Goal: Task Accomplishment & Management: Use online tool/utility

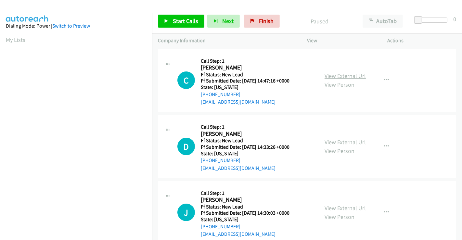
click at [352, 77] on link "View External Url" at bounding box center [344, 75] width 41 height 7
click at [338, 140] on link "View External Url" at bounding box center [344, 141] width 41 height 7
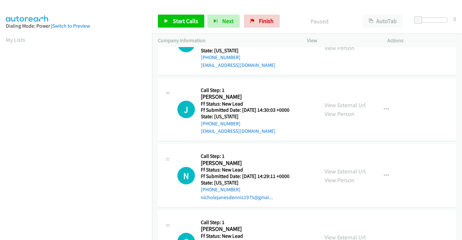
scroll to position [108, 0]
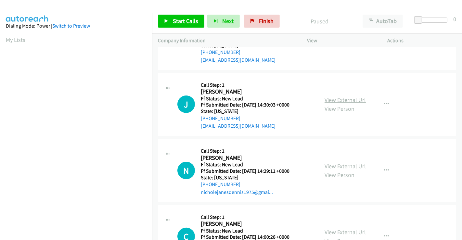
click at [343, 100] on link "View External Url" at bounding box center [344, 99] width 41 height 7
click at [336, 167] on link "View External Url" at bounding box center [344, 165] width 41 height 7
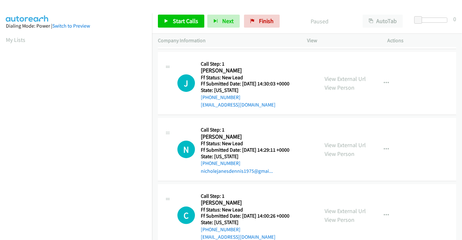
scroll to position [146, 0]
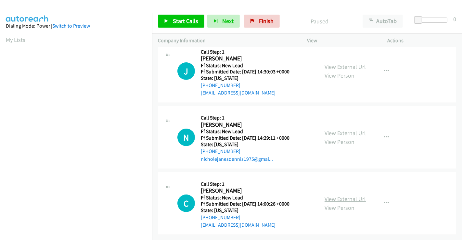
click at [340, 195] on link "View External Url" at bounding box center [344, 198] width 41 height 7
click at [183, 26] on link "Start Calls" at bounding box center [181, 21] width 46 height 13
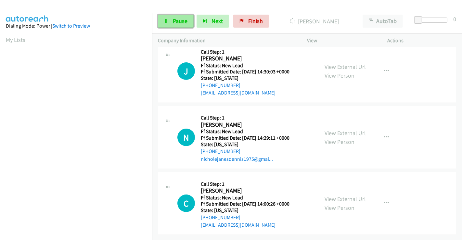
click at [182, 21] on span "Pause" at bounding box center [180, 20] width 15 height 7
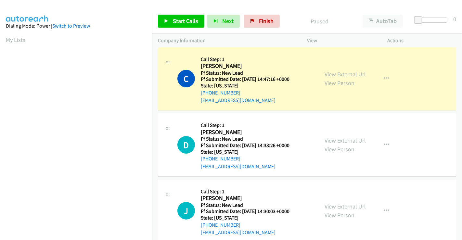
scroll to position [0, 0]
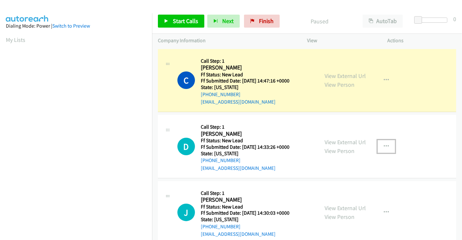
click at [383, 145] on icon "button" at bounding box center [385, 146] width 5 height 5
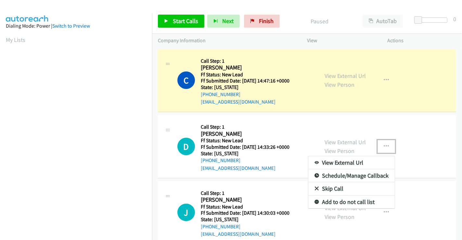
click at [333, 186] on link "Skip Call" at bounding box center [351, 188] width 86 height 13
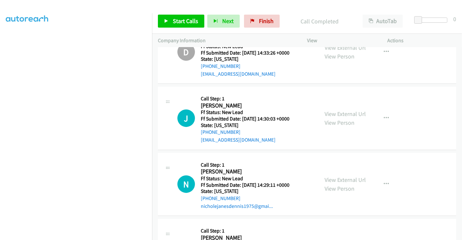
scroll to position [122, 0]
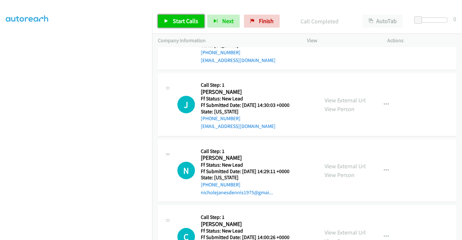
click at [188, 22] on span "Start Calls" at bounding box center [185, 20] width 25 height 7
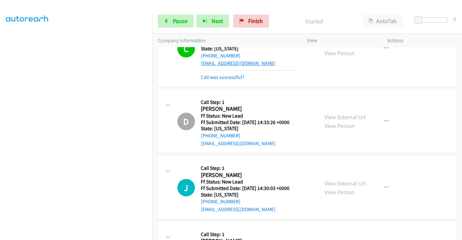
scroll to position [0, 0]
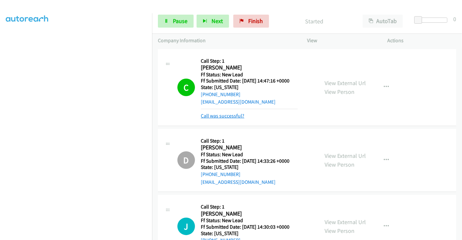
click at [221, 114] on link "Call was successful?" at bounding box center [223, 116] width 44 height 6
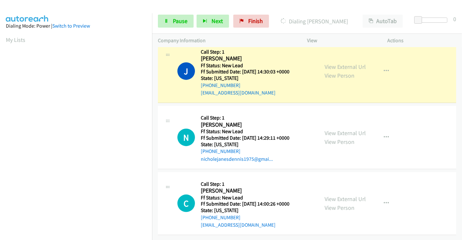
scroll to position [125, 0]
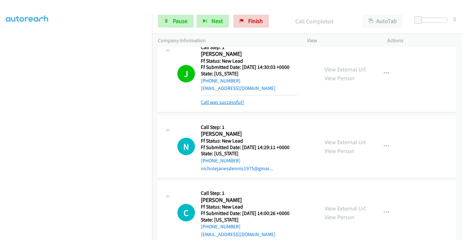
click at [231, 102] on link "Call was successful?" at bounding box center [223, 102] width 44 height 6
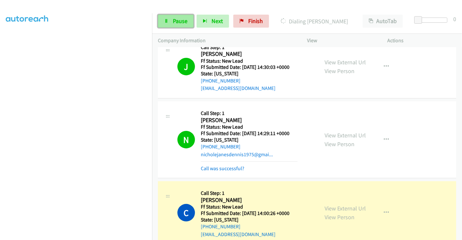
click at [170, 20] on link "Pause" at bounding box center [176, 21] width 36 height 13
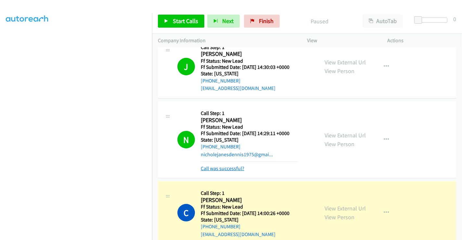
click at [227, 166] on link "Call was successful?" at bounding box center [223, 168] width 44 height 6
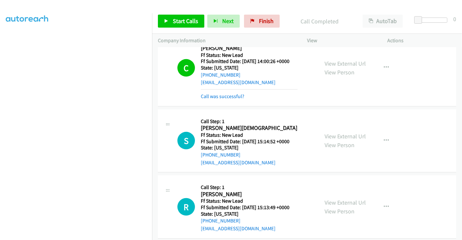
scroll to position [254, 0]
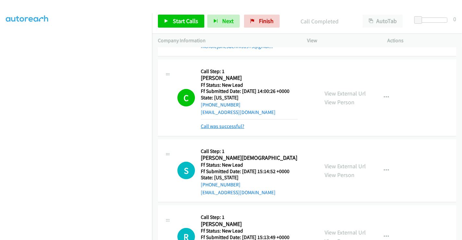
click at [227, 125] on link "Call was successful?" at bounding box center [223, 126] width 44 height 6
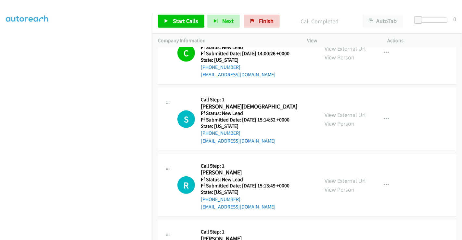
scroll to position [326, 0]
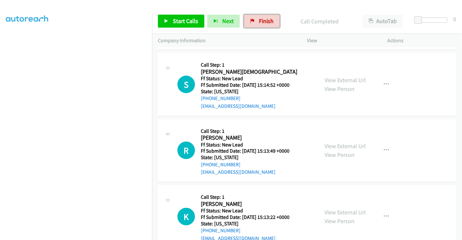
drag, startPoint x: 267, startPoint y: 19, endPoint x: 252, endPoint y: 33, distance: 20.4
click at [267, 19] on span "Finish" at bounding box center [266, 20] width 15 height 7
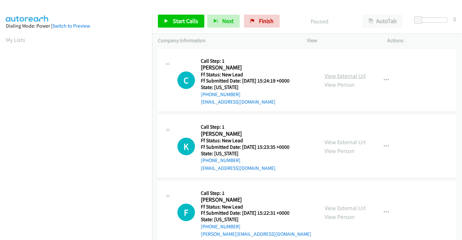
click at [356, 76] on link "View External Url" at bounding box center [344, 75] width 41 height 7
click at [346, 139] on link "View External Url" at bounding box center [344, 141] width 41 height 7
click at [344, 206] on link "View External Url" at bounding box center [344, 207] width 41 height 7
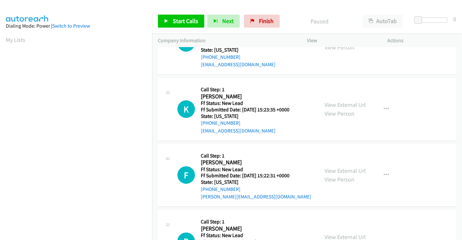
scroll to position [146, 0]
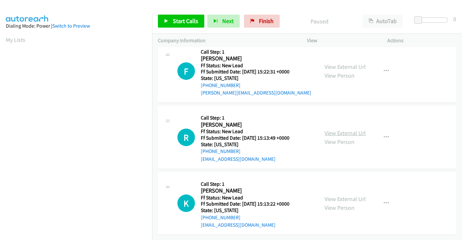
click at [342, 129] on link "View External Url" at bounding box center [344, 132] width 41 height 7
click at [342, 197] on div "View External Url View Person" at bounding box center [344, 203] width 41 height 18
click at [327, 195] on link "View External Url" at bounding box center [344, 198] width 41 height 7
click at [178, 22] on span "Start Calls" at bounding box center [185, 20] width 25 height 7
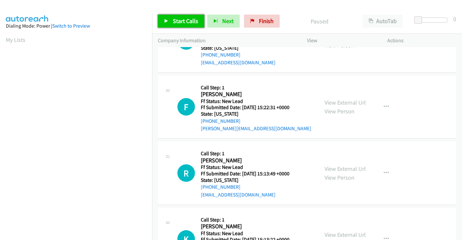
scroll to position [0, 0]
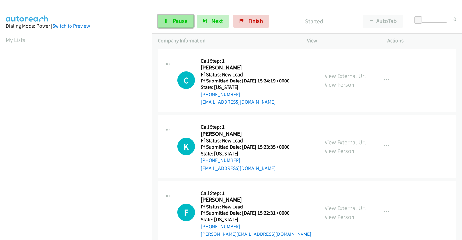
click at [175, 17] on span "Pause" at bounding box center [180, 20] width 15 height 7
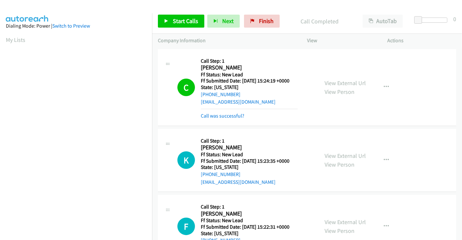
scroll to position [125, 0]
click at [188, 21] on span "Start Calls" at bounding box center [185, 20] width 25 height 7
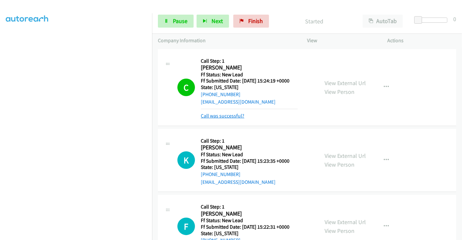
click at [225, 115] on link "Call was successful?" at bounding box center [223, 116] width 44 height 6
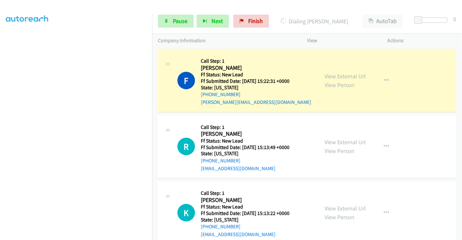
scroll to position [159, 0]
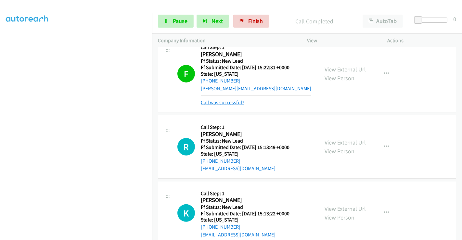
click at [222, 102] on link "Call was successful?" at bounding box center [223, 102] width 44 height 6
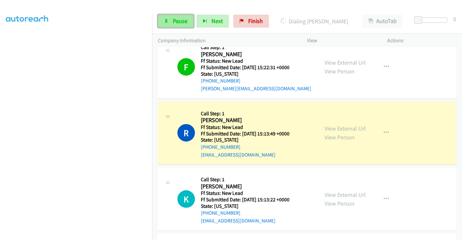
click at [167, 19] on icon at bounding box center [166, 21] width 5 height 5
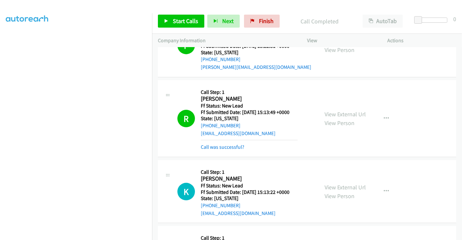
scroll to position [195, 0]
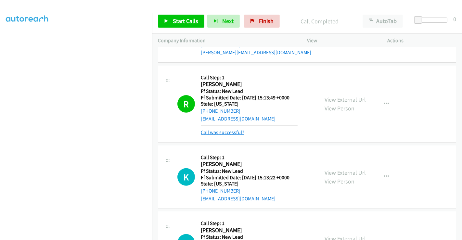
click at [230, 132] on link "Call was successful?" at bounding box center [223, 132] width 44 height 6
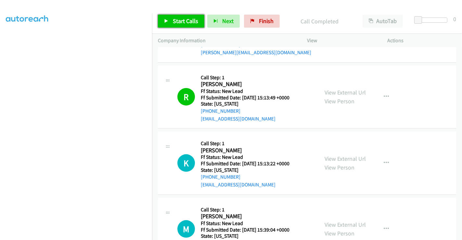
click at [180, 16] on link "Start Calls" at bounding box center [181, 21] width 46 height 13
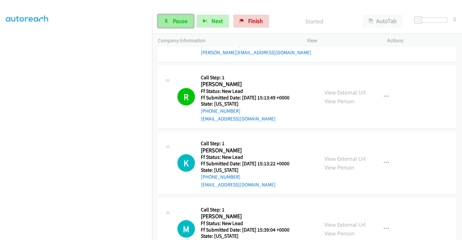
click at [178, 20] on span "Pause" at bounding box center [180, 20] width 15 height 7
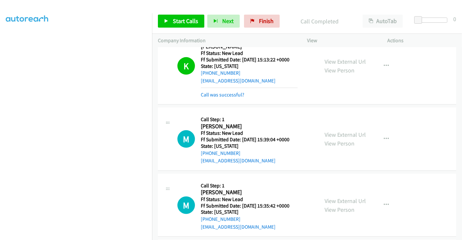
scroll to position [340, 0]
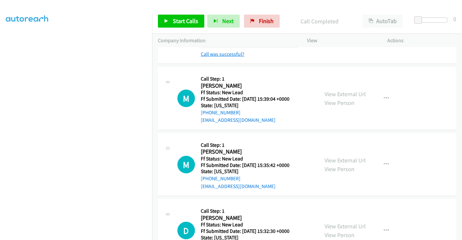
click at [217, 54] on link "Call was successful?" at bounding box center [223, 54] width 44 height 6
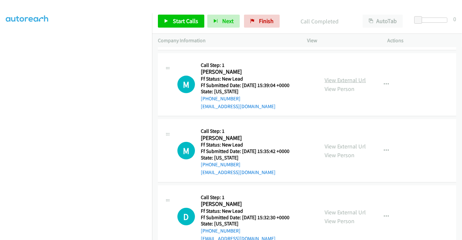
click at [334, 78] on link "View External Url" at bounding box center [344, 79] width 41 height 7
click at [345, 144] on link "View External Url" at bounding box center [344, 146] width 41 height 7
click at [350, 211] on link "View External Url" at bounding box center [344, 211] width 41 height 7
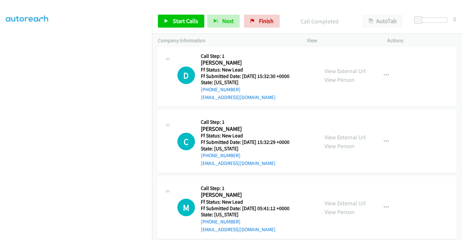
scroll to position [484, 0]
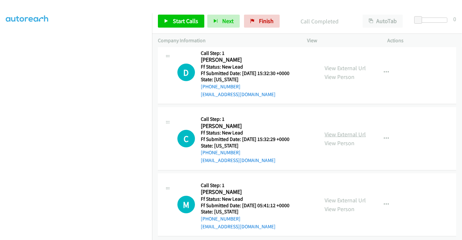
click at [336, 133] on link "View External Url" at bounding box center [344, 134] width 41 height 7
click at [343, 199] on link "View External Url" at bounding box center [344, 199] width 41 height 7
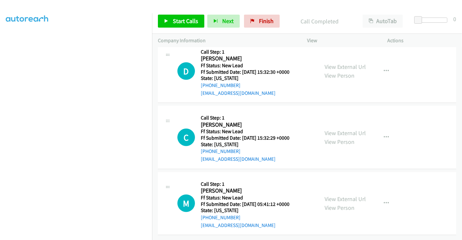
scroll to position [490, 0]
drag, startPoint x: 182, startPoint y: 21, endPoint x: 240, endPoint y: 76, distance: 79.7
click at [182, 21] on span "Start Calls" at bounding box center [185, 20] width 25 height 7
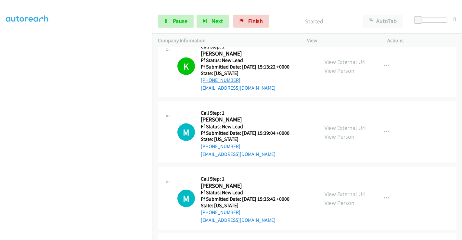
scroll to position [309, 0]
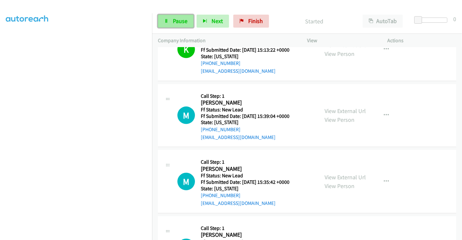
click at [174, 20] on span "Pause" at bounding box center [180, 20] width 15 height 7
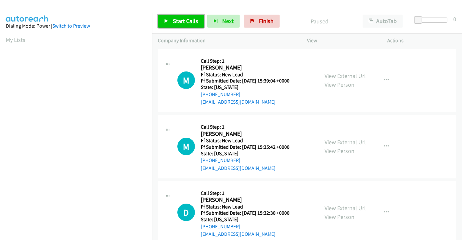
click at [175, 20] on span "Start Calls" at bounding box center [185, 20] width 25 height 7
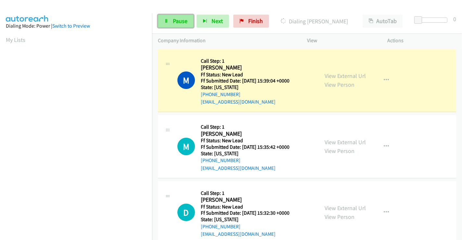
click at [174, 19] on span "Pause" at bounding box center [180, 20] width 15 height 7
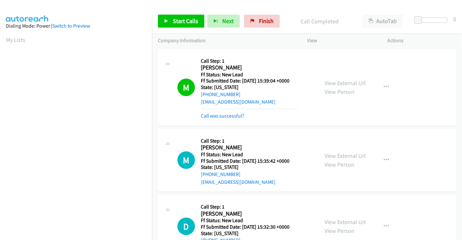
scroll to position [125, 0]
click at [179, 21] on span "Start Calls" at bounding box center [185, 20] width 25 height 7
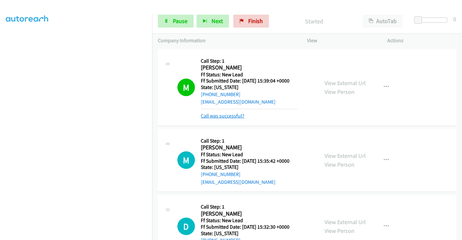
click at [224, 115] on link "Call was successful?" at bounding box center [223, 116] width 44 height 6
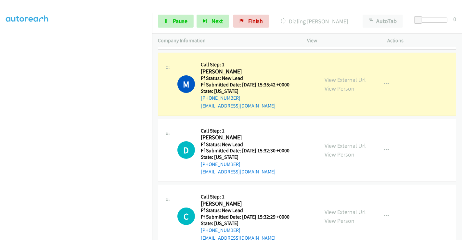
scroll to position [74, 0]
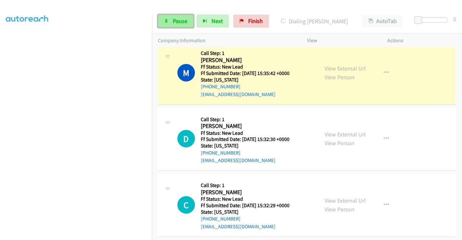
click at [169, 23] on link "Pause" at bounding box center [176, 21] width 36 height 13
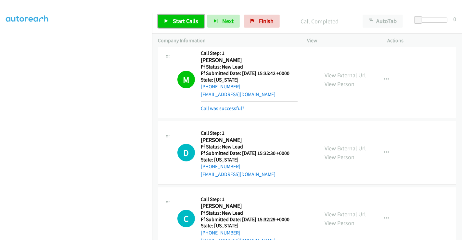
click at [181, 22] on span "Start Calls" at bounding box center [185, 20] width 25 height 7
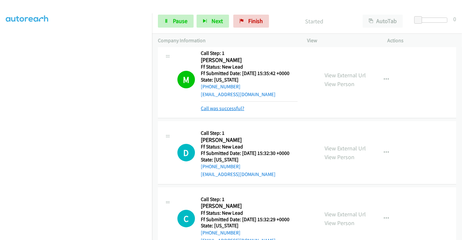
click at [223, 110] on link "Call was successful?" at bounding box center [223, 108] width 44 height 6
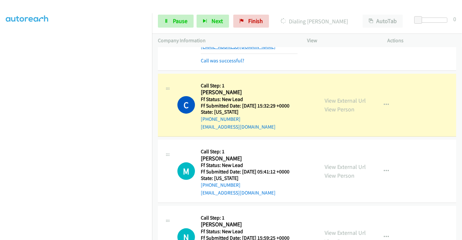
scroll to position [146, 0]
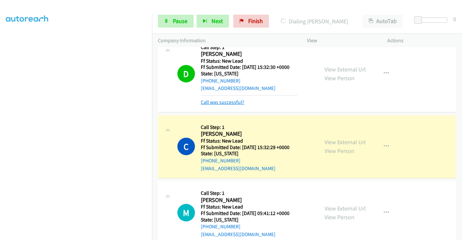
click at [226, 102] on link "Call was successful?" at bounding box center [223, 102] width 44 height 6
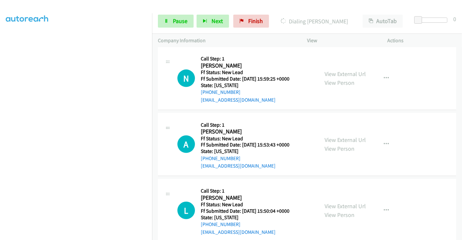
scroll to position [344, 0]
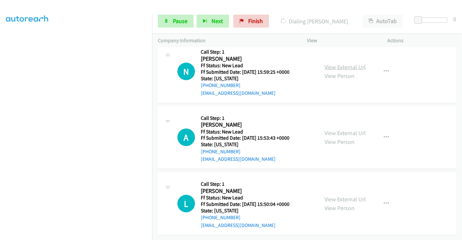
click at [340, 63] on link "View External Url" at bounding box center [344, 66] width 41 height 7
click at [340, 129] on link "View External Url" at bounding box center [344, 132] width 41 height 7
click at [343, 195] on link "View External Url" at bounding box center [344, 198] width 41 height 7
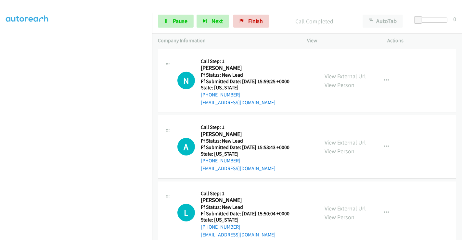
scroll to position [357, 0]
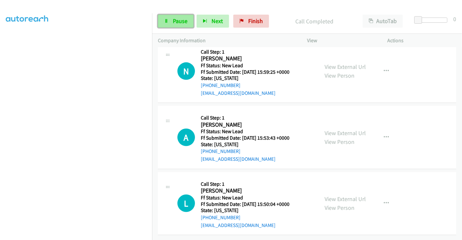
click at [166, 25] on link "Pause" at bounding box center [176, 21] width 36 height 13
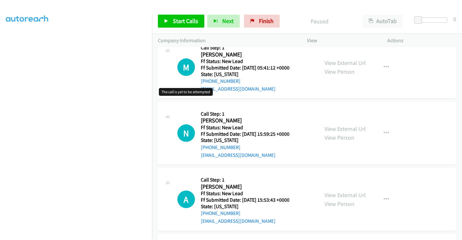
scroll to position [213, 0]
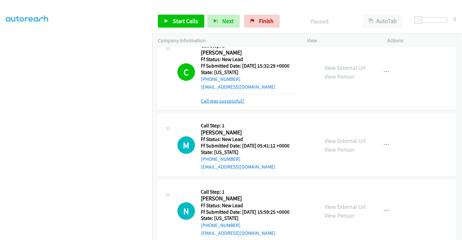
click at [207, 99] on link "Call was successful?" at bounding box center [223, 101] width 44 height 6
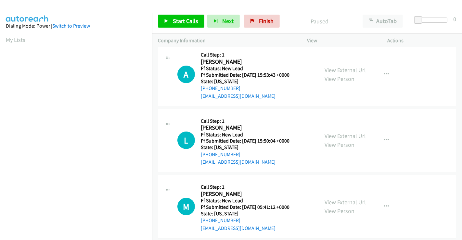
scroll to position [80, 0]
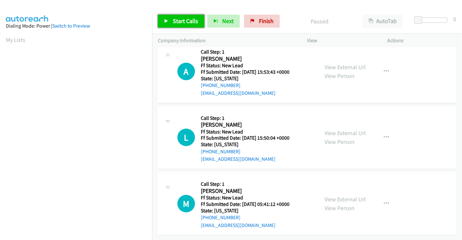
click at [176, 22] on span "Start Calls" at bounding box center [185, 20] width 25 height 7
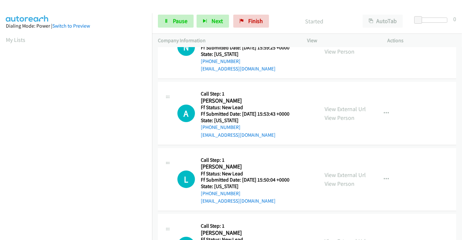
scroll to position [0, 0]
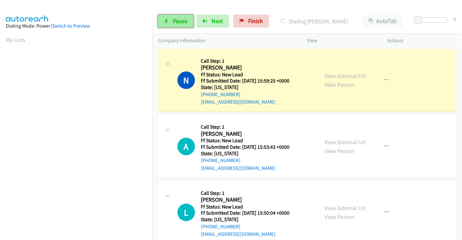
click at [175, 19] on span "Pause" at bounding box center [180, 20] width 15 height 7
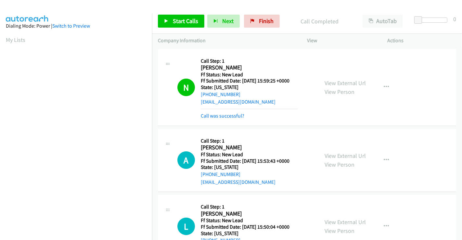
scroll to position [125, 0]
click at [224, 118] on link "Call was successful?" at bounding box center [223, 116] width 44 height 6
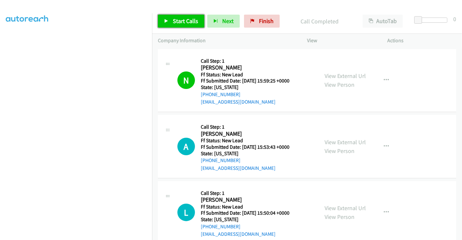
click at [176, 19] on span "Start Calls" at bounding box center [185, 20] width 25 height 7
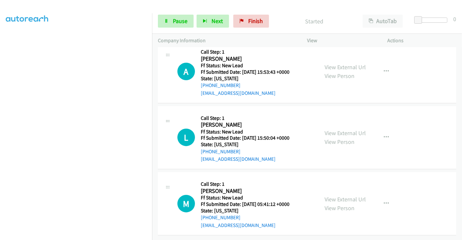
scroll to position [80, 0]
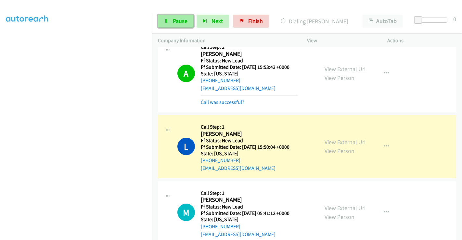
click at [164, 19] on icon at bounding box center [166, 21] width 5 height 5
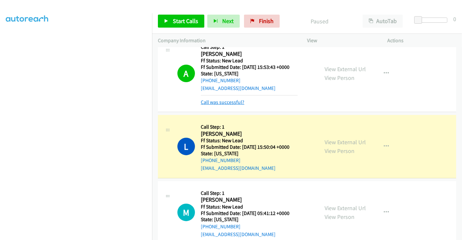
click at [232, 102] on link "Call was successful?" at bounding box center [223, 102] width 44 height 6
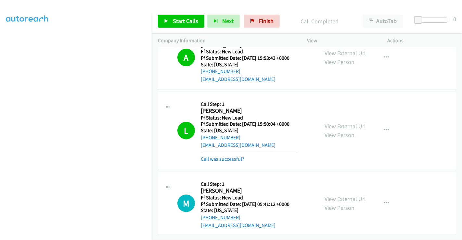
scroll to position [93, 0]
click at [212, 155] on div "Call was successful?" at bounding box center [249, 159] width 97 height 8
click at [214, 156] on link "Call was successful?" at bounding box center [223, 159] width 44 height 6
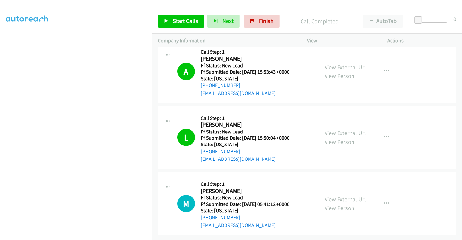
scroll to position [80, 0]
drag, startPoint x: 190, startPoint y: 22, endPoint x: 194, endPoint y: 25, distance: 5.5
click at [190, 22] on span "Start Calls" at bounding box center [185, 20] width 25 height 7
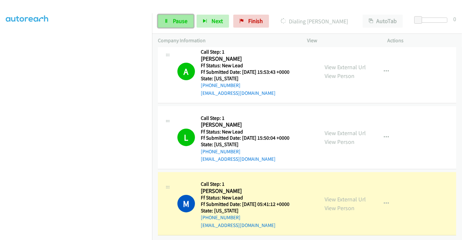
click at [169, 22] on link "Pause" at bounding box center [176, 21] width 36 height 13
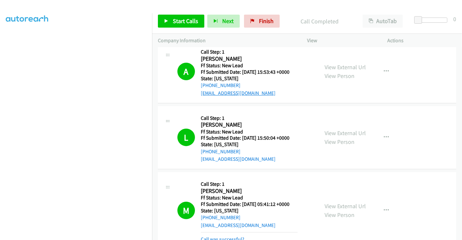
scroll to position [123, 0]
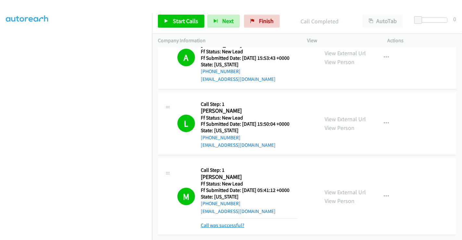
click at [228, 222] on link "Call was successful?" at bounding box center [223, 225] width 44 height 6
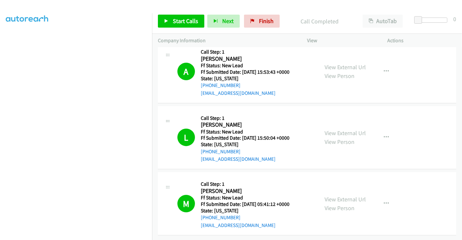
scroll to position [109, 0]
click at [262, 19] on span "Finish" at bounding box center [266, 20] width 15 height 7
